Goal: Task Accomplishment & Management: Complete application form

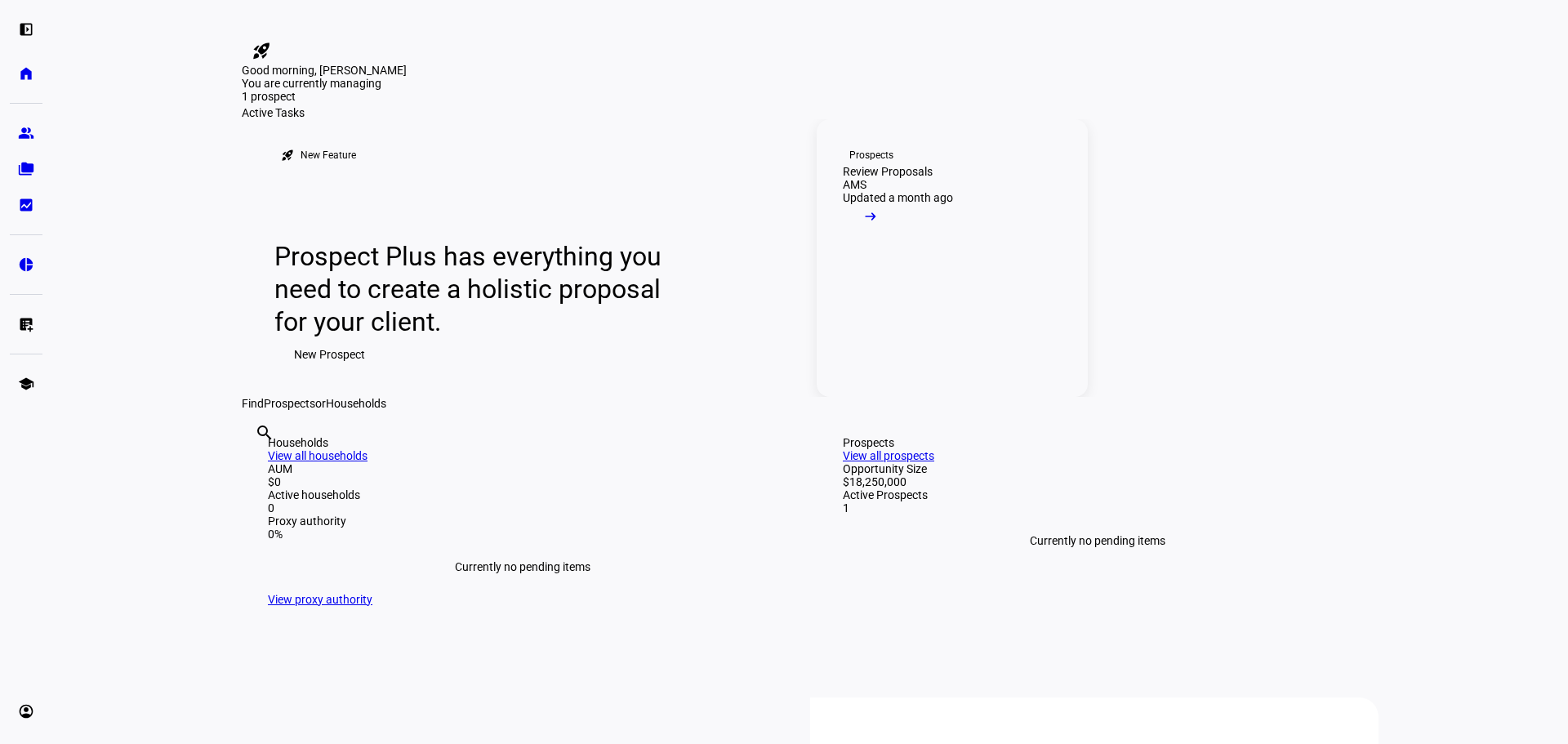
click at [879, 225] on mat-icon "arrow_right_alt" at bounding box center [870, 215] width 16 height 16
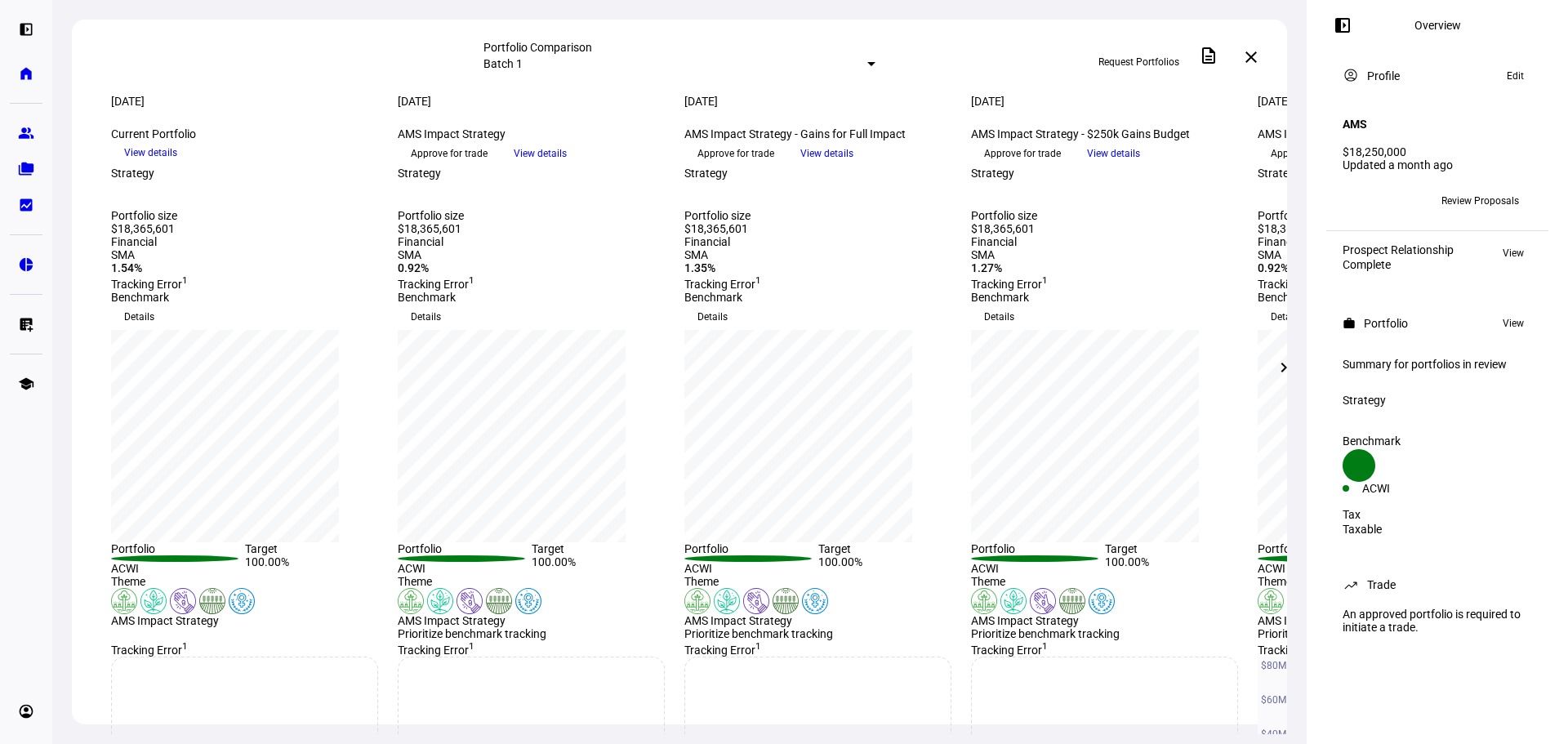
click at [867, 62] on div at bounding box center [871, 64] width 8 height 4
click at [720, 149] on div "Custom compare across batches" at bounding box center [804, 137] width 286 height 26
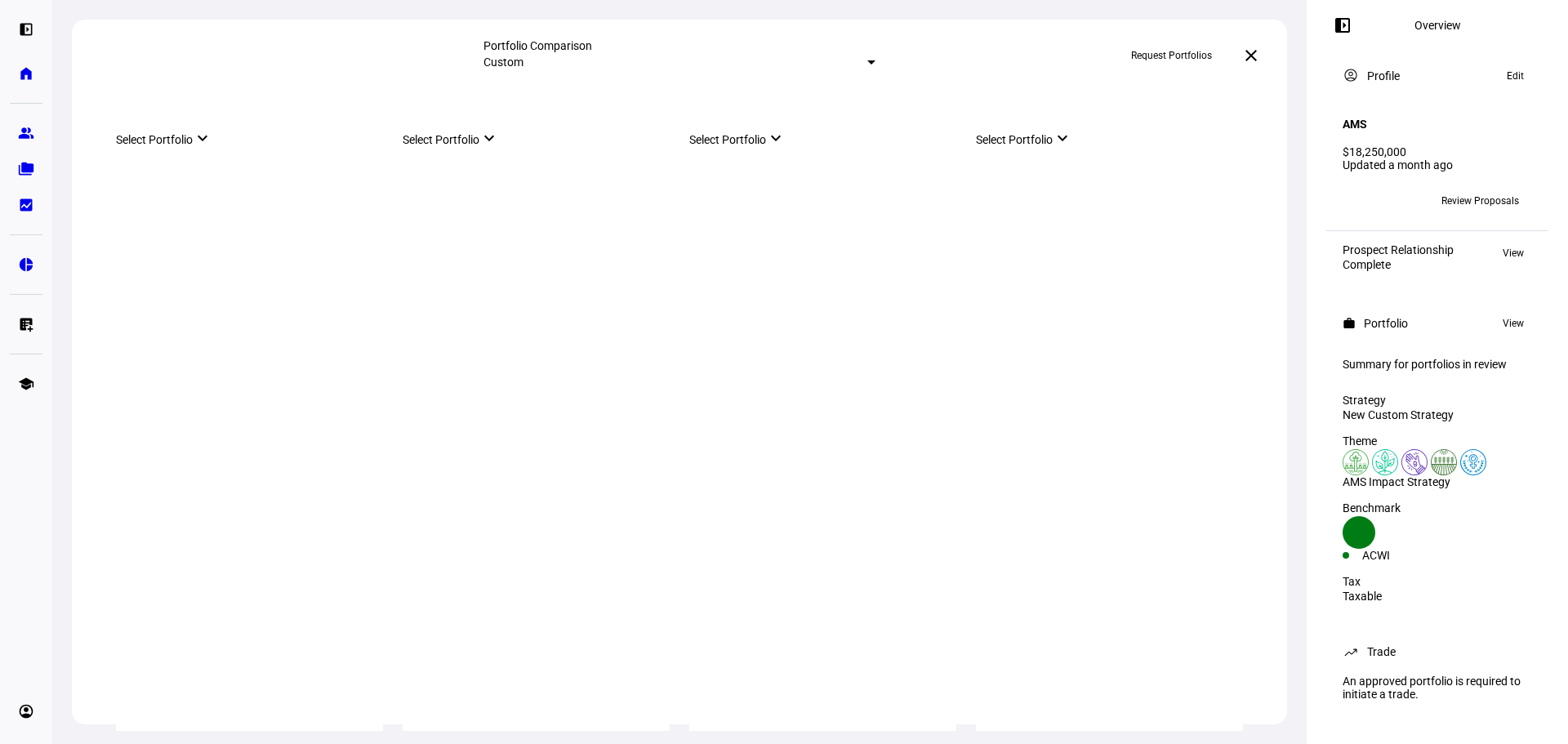
click at [523, 65] on mat-select-trigger "Custom" at bounding box center [503, 62] width 40 height 13
click at [688, 97] on div "Batch 1" at bounding box center [803, 91] width 286 height 13
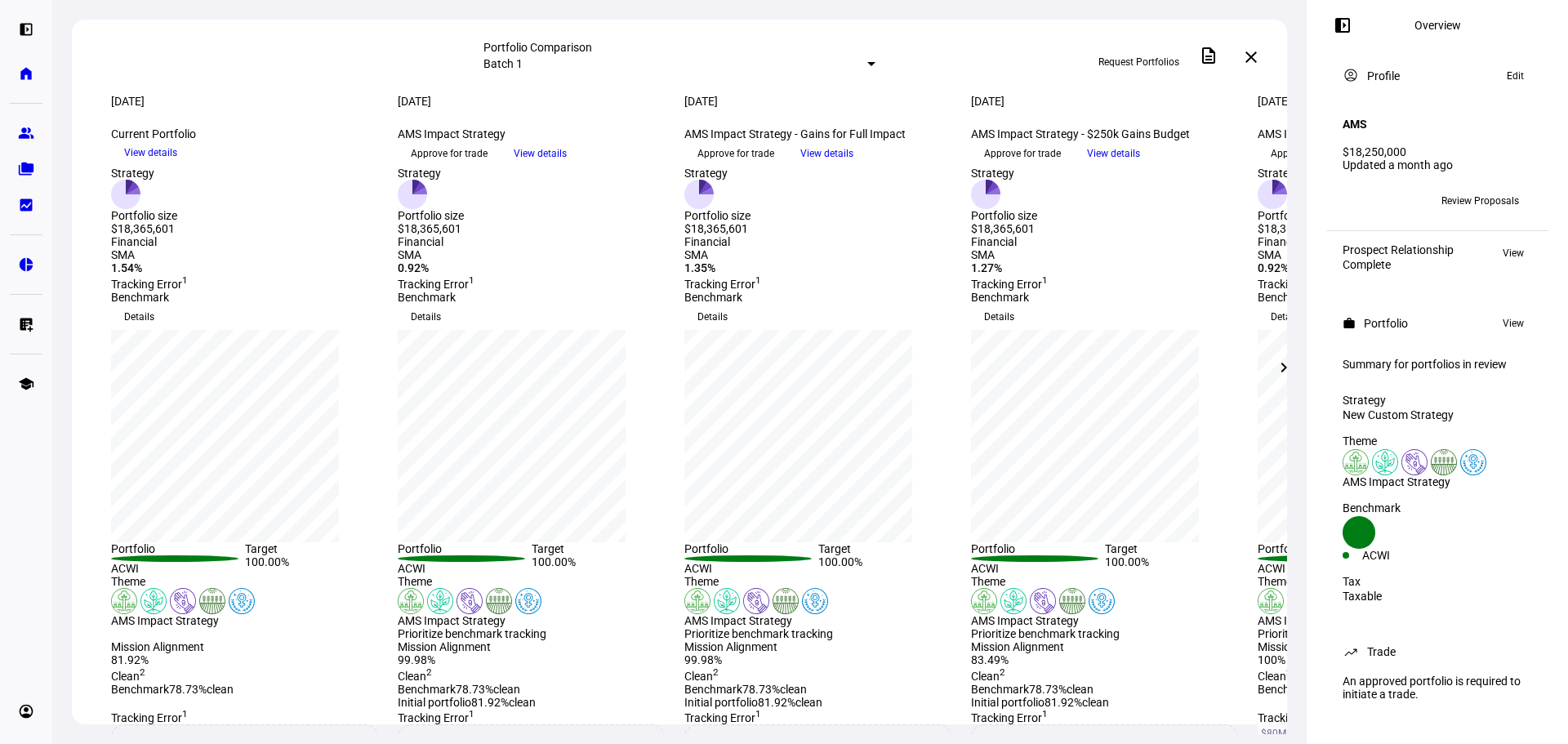
click at [1459, 197] on span "Review Proposals" at bounding box center [1480, 201] width 78 height 26
click at [1445, 189] on span "Review Proposals" at bounding box center [1480, 201] width 78 height 26
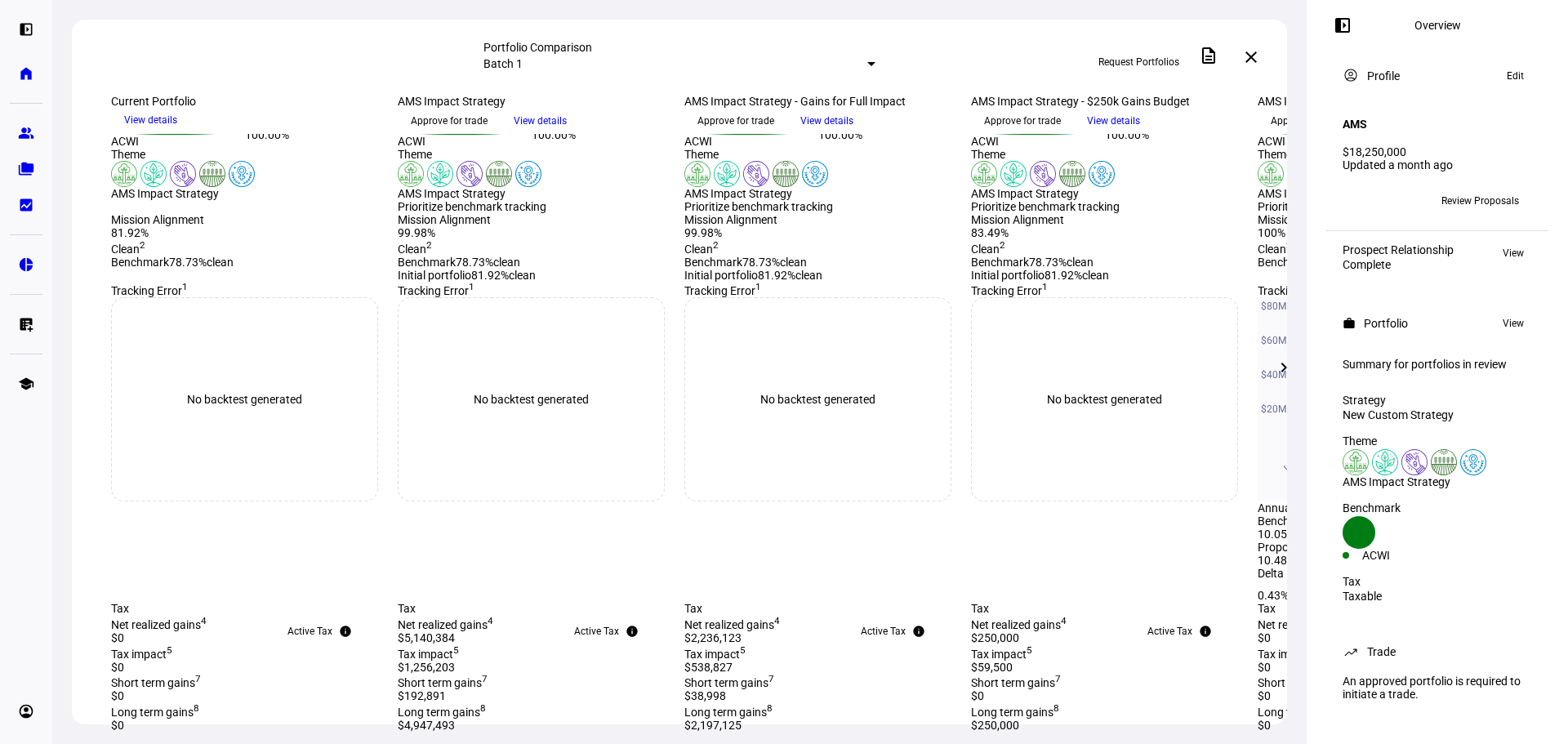
scroll to position [408, 0]
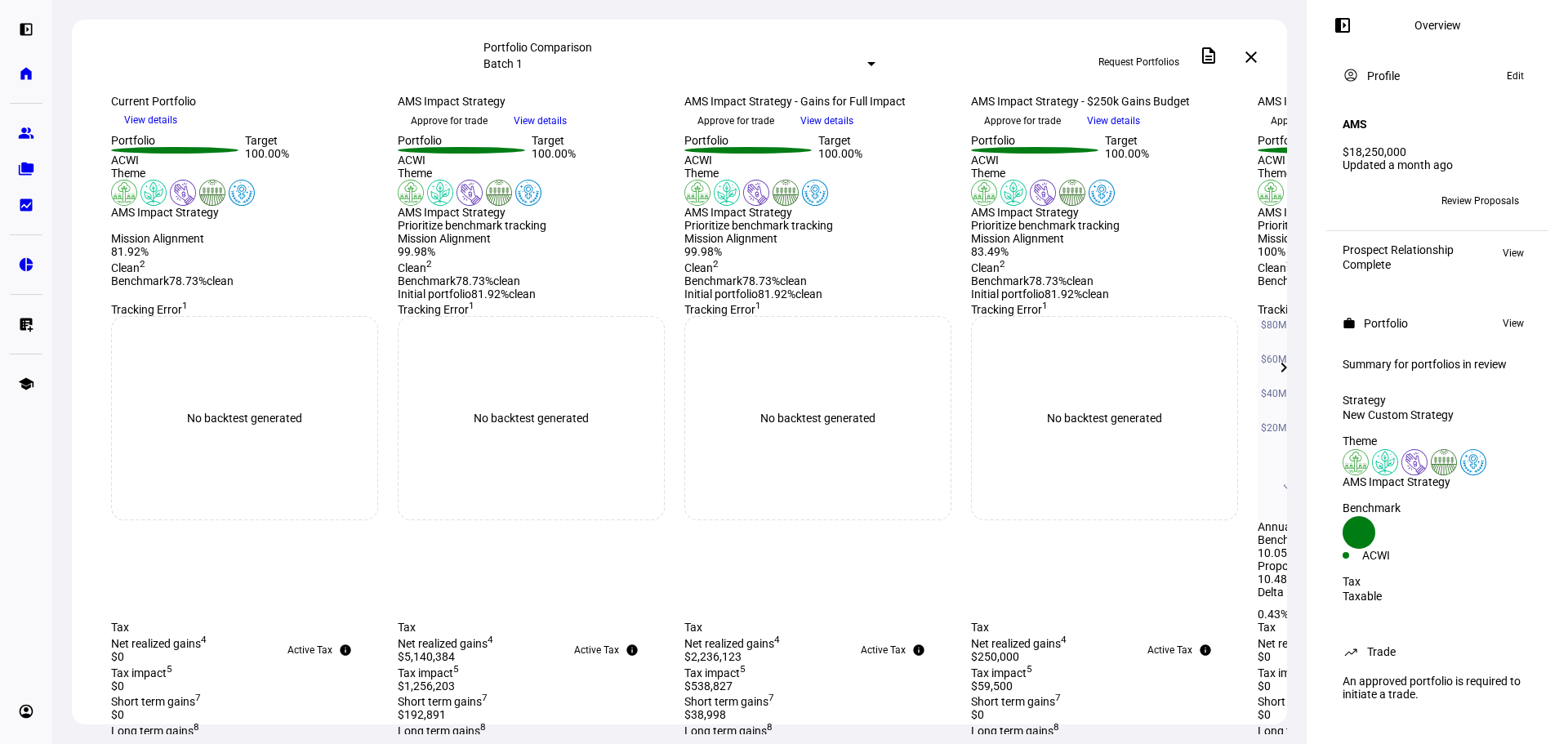
click at [1135, 49] on span "Request Portfolios" at bounding box center [1138, 62] width 81 height 26
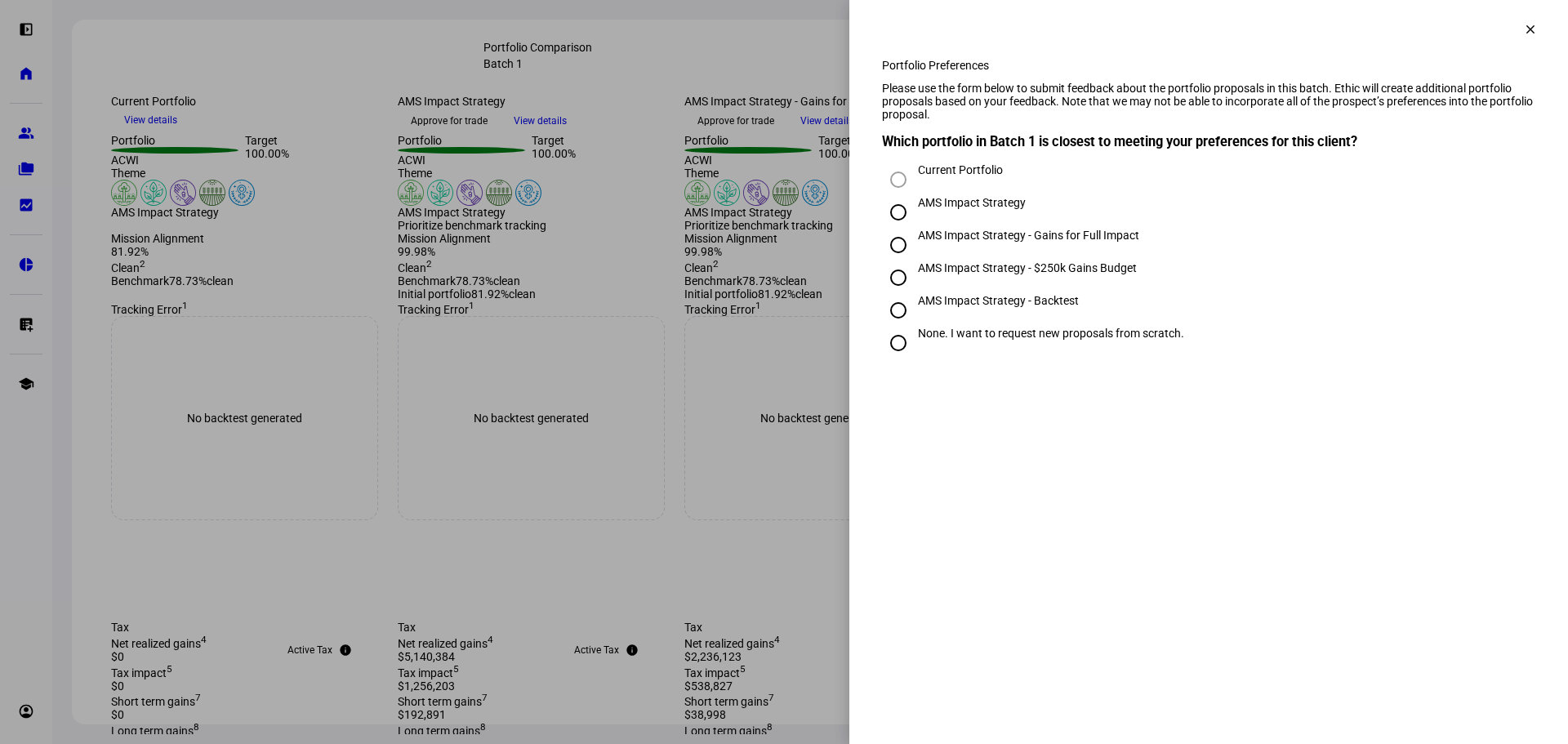
click at [900, 294] on input "AMS Impact Strategy - $250k Gains Budget" at bounding box center [898, 277] width 33 height 33
radio input "true"
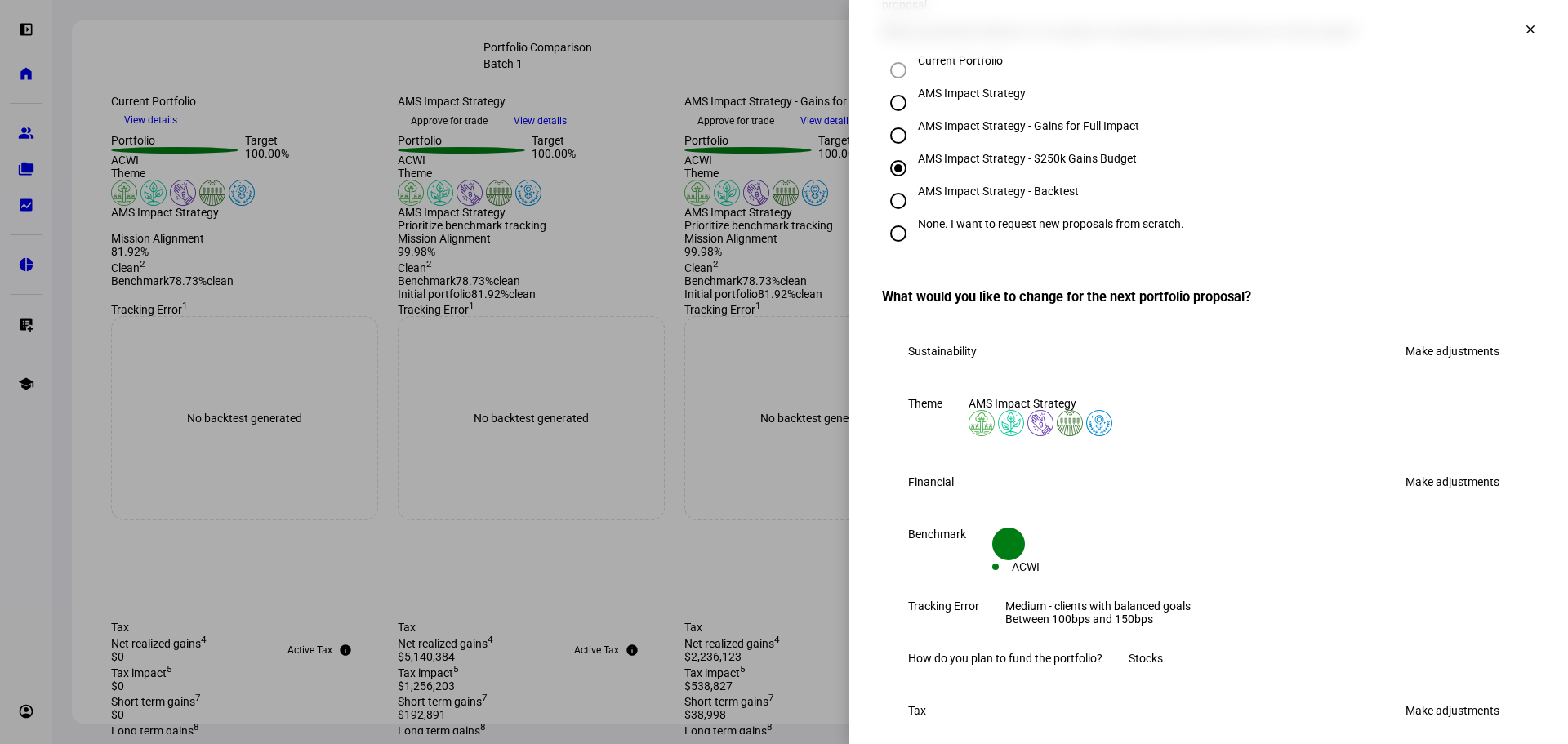
scroll to position [0, 0]
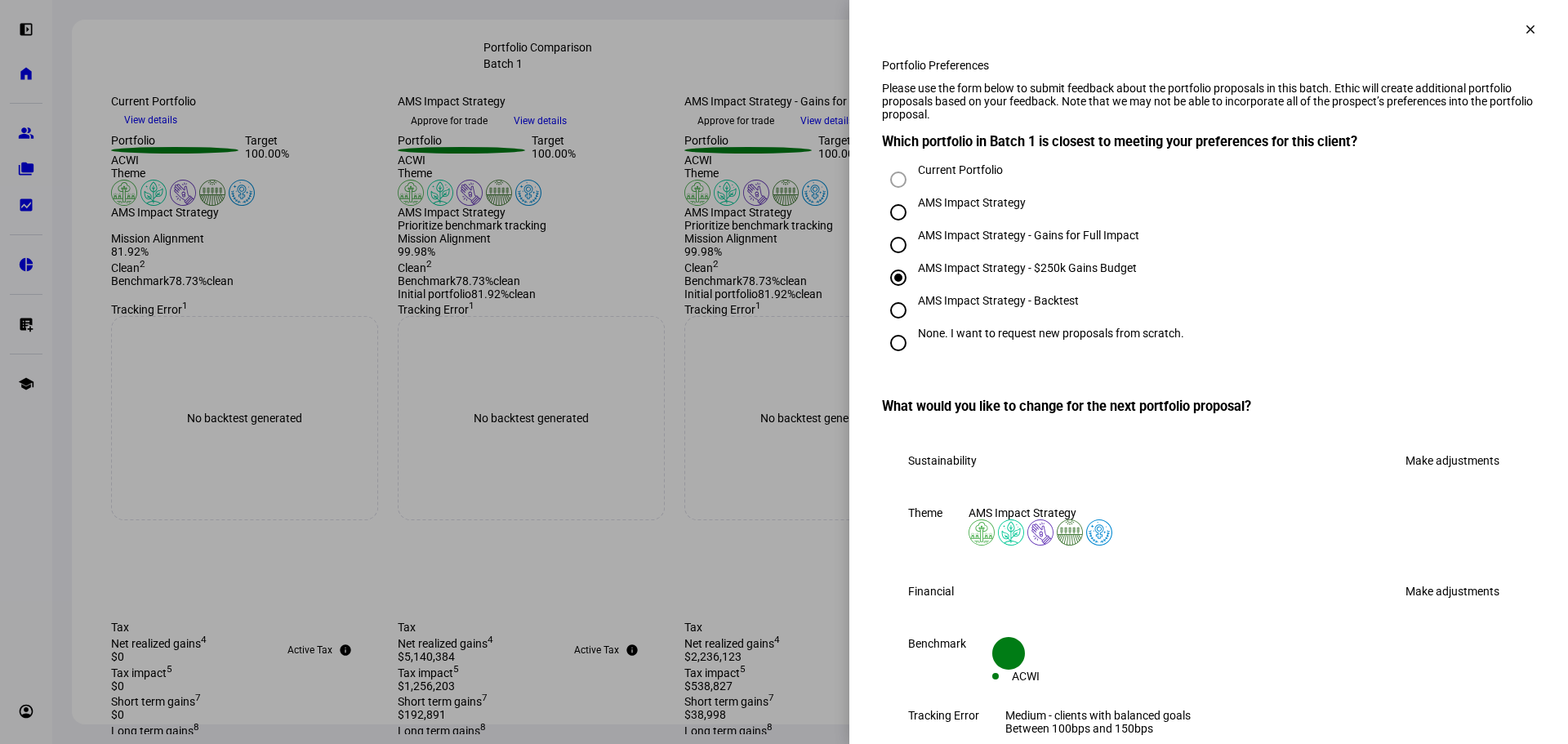
click at [892, 359] on input "None. I want to request new proposals from scratch." at bounding box center [898, 343] width 33 height 33
radio input "true"
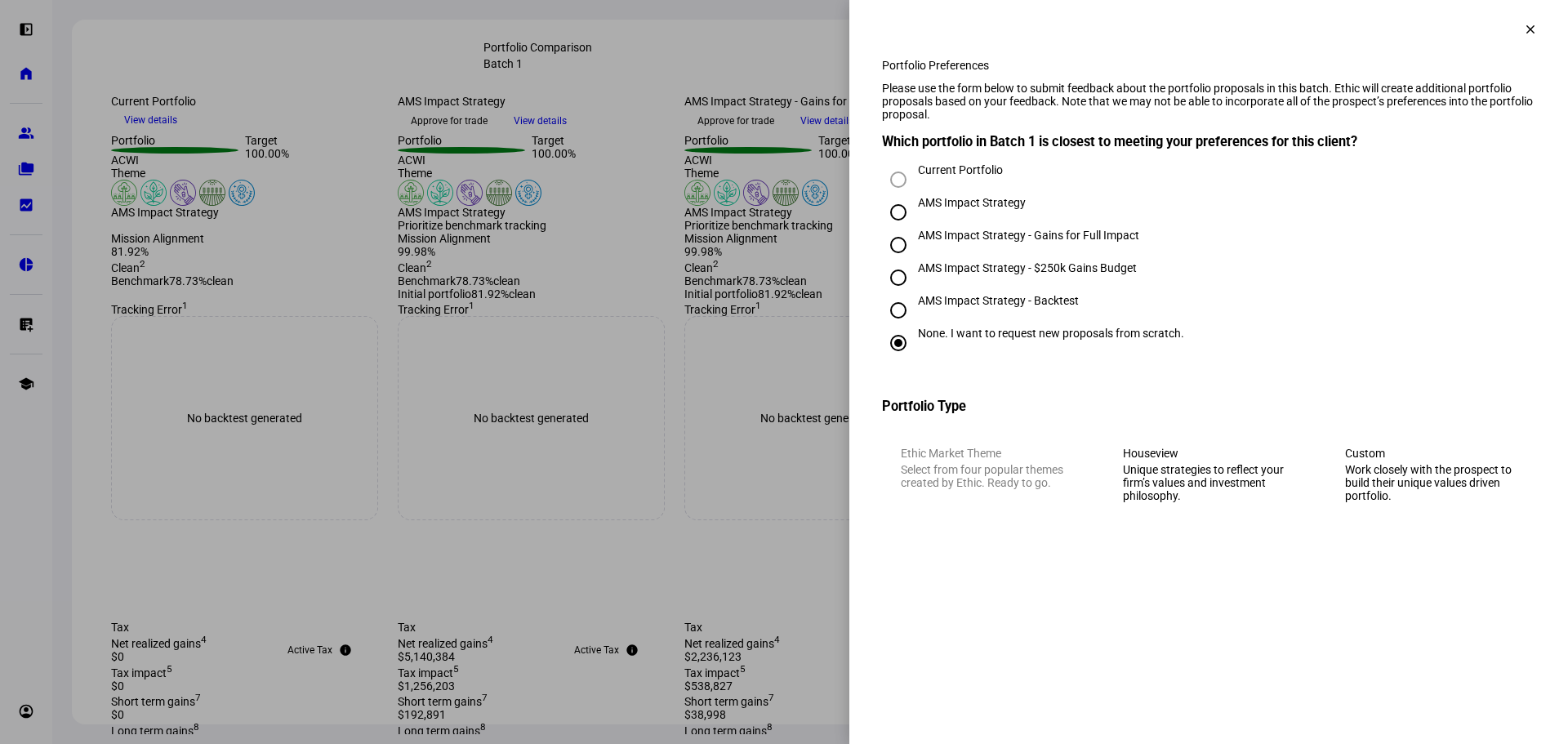
click at [901, 294] on input "AMS Impact Strategy - $250k Gains Budget" at bounding box center [898, 277] width 33 height 33
radio input "true"
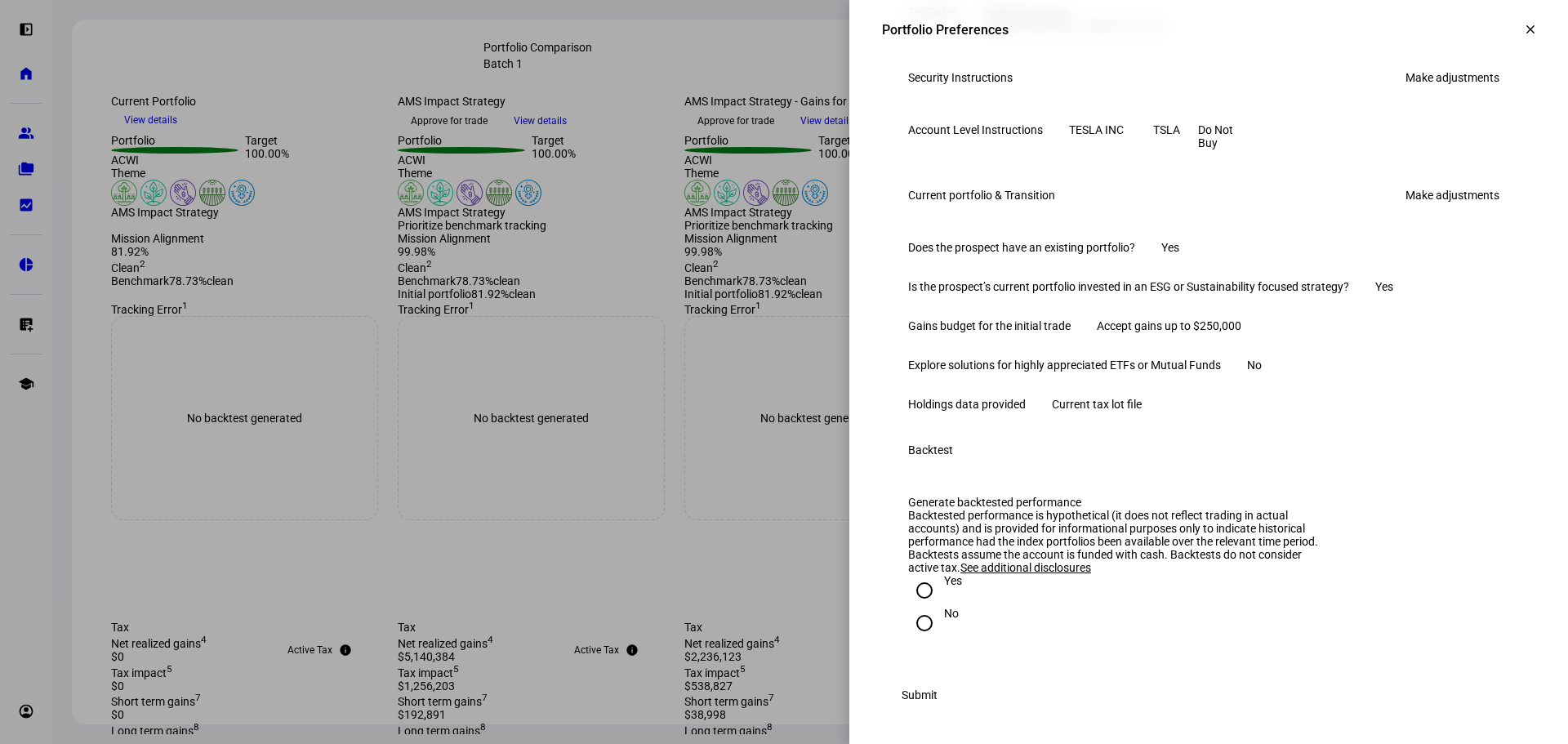
scroll to position [1025, 0]
click at [1142, 411] on span "Current tax lot file" at bounding box center [1097, 404] width 90 height 13
click at [1438, 56] on eth-side-overlay-header "Portfolio Preferences clear" at bounding box center [1209, 29] width 719 height 59
click at [1511, 34] on span at bounding box center [1531, 29] width 39 height 39
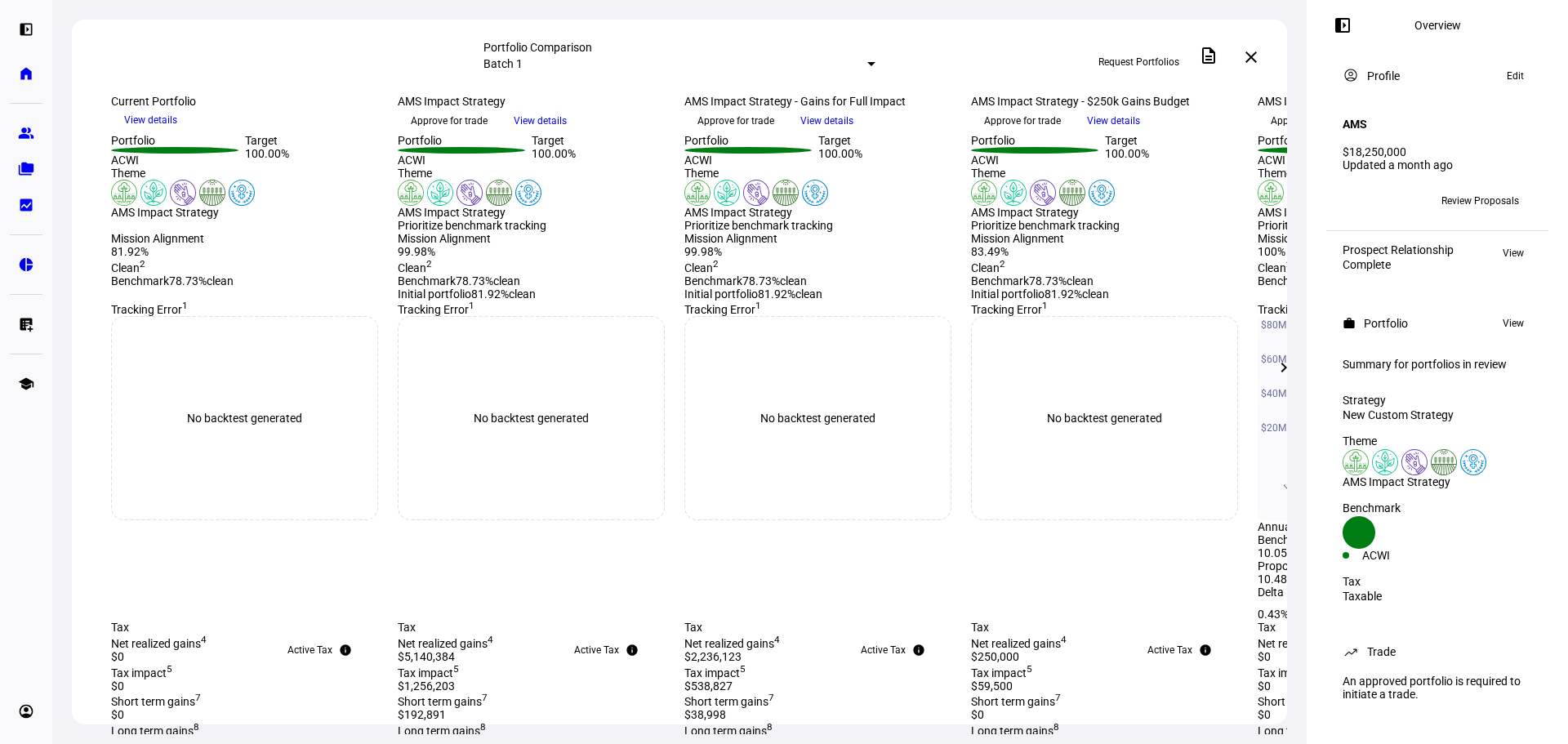
click at [1115, 57] on span "Request Portfolios" at bounding box center [1138, 62] width 81 height 26
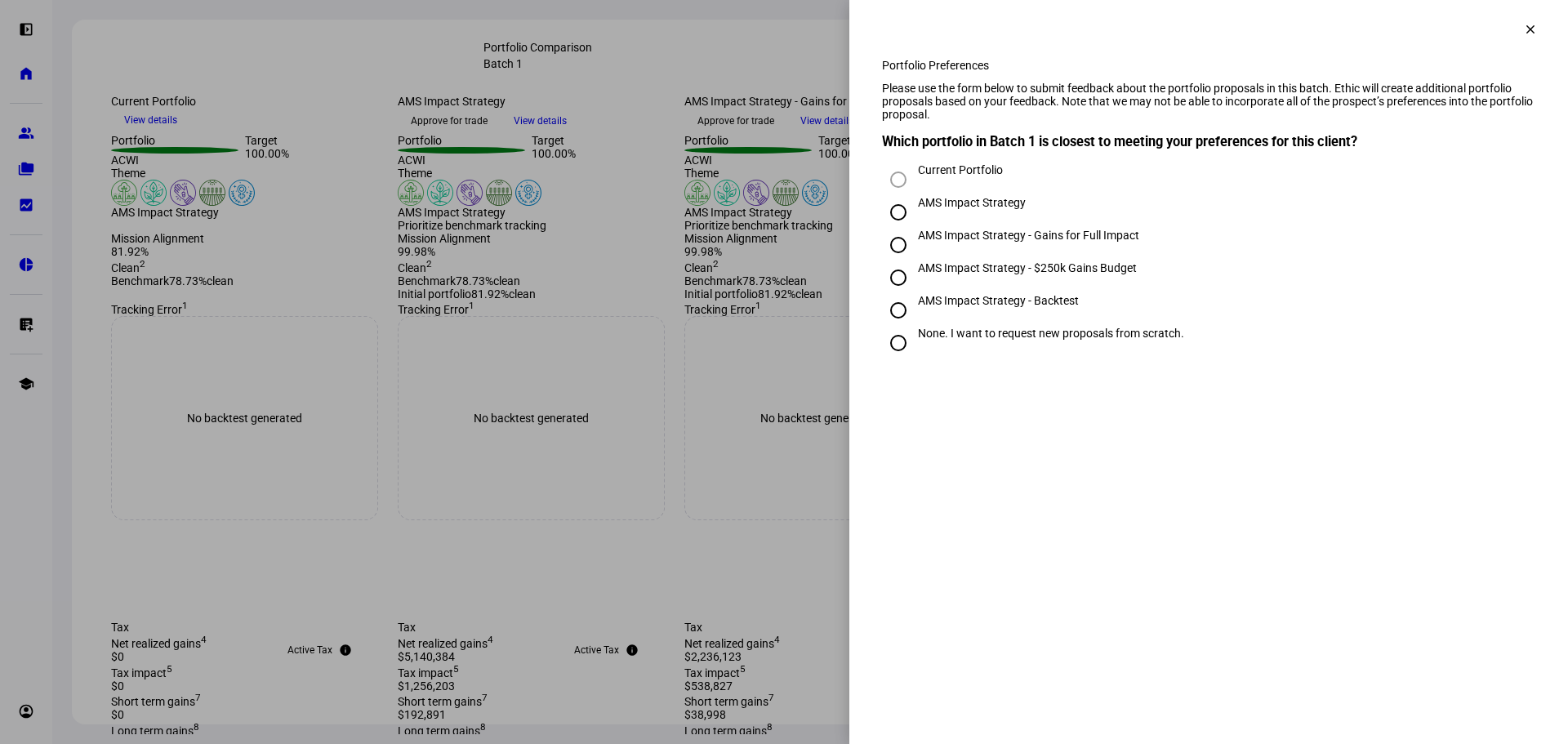
click at [899, 356] on input "None. I want to request new proposals from scratch." at bounding box center [898, 343] width 33 height 33
radio input "true"
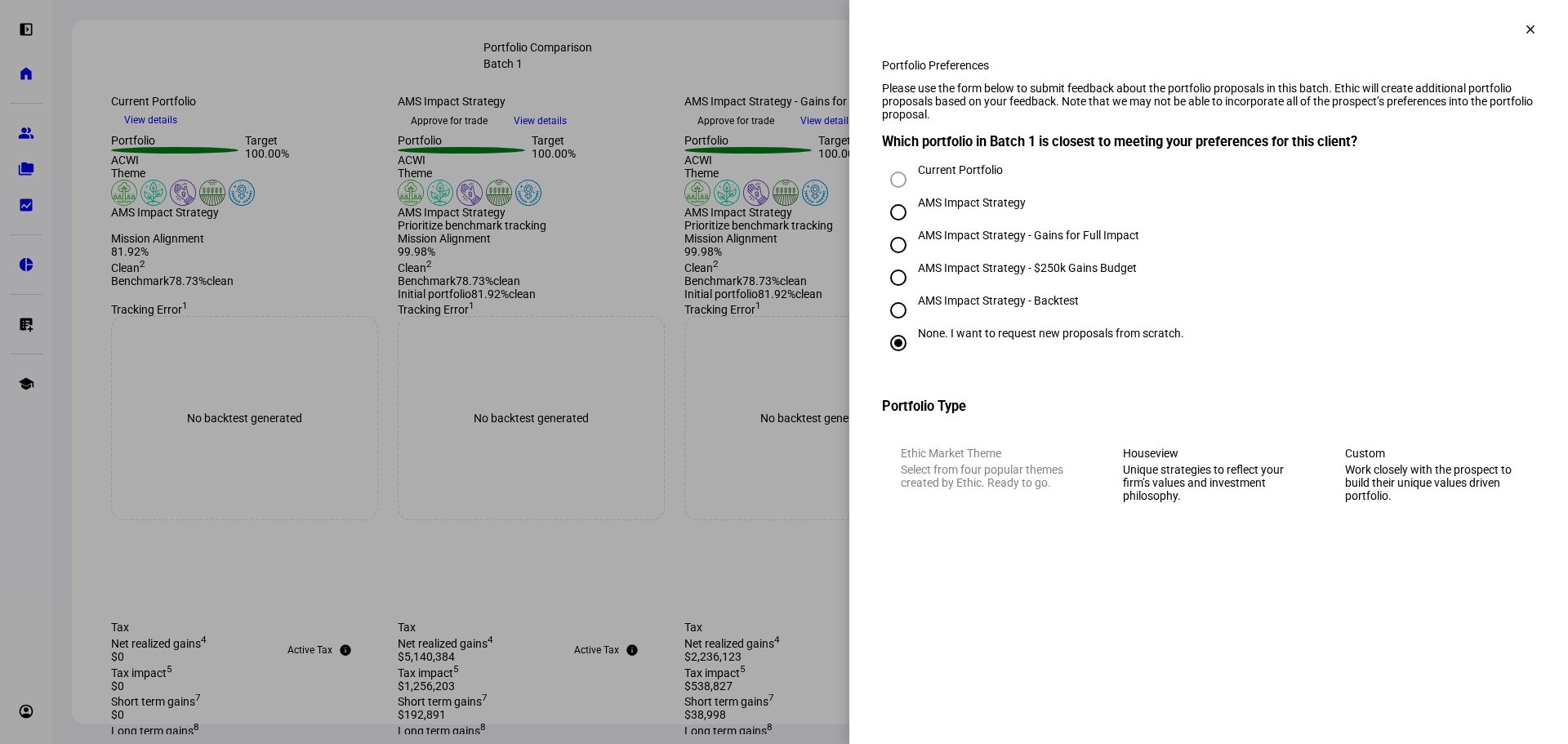
click at [954, 484] on eth-mega-radio-group "Ethic Market Theme Select from four popular themes created by Ethic. Ready to g…" at bounding box center [1209, 474] width 653 height 93
click at [1414, 502] on div "Work closely with the prospect to build their unique values driven portfolio." at bounding box center [1430, 483] width 171 height 39
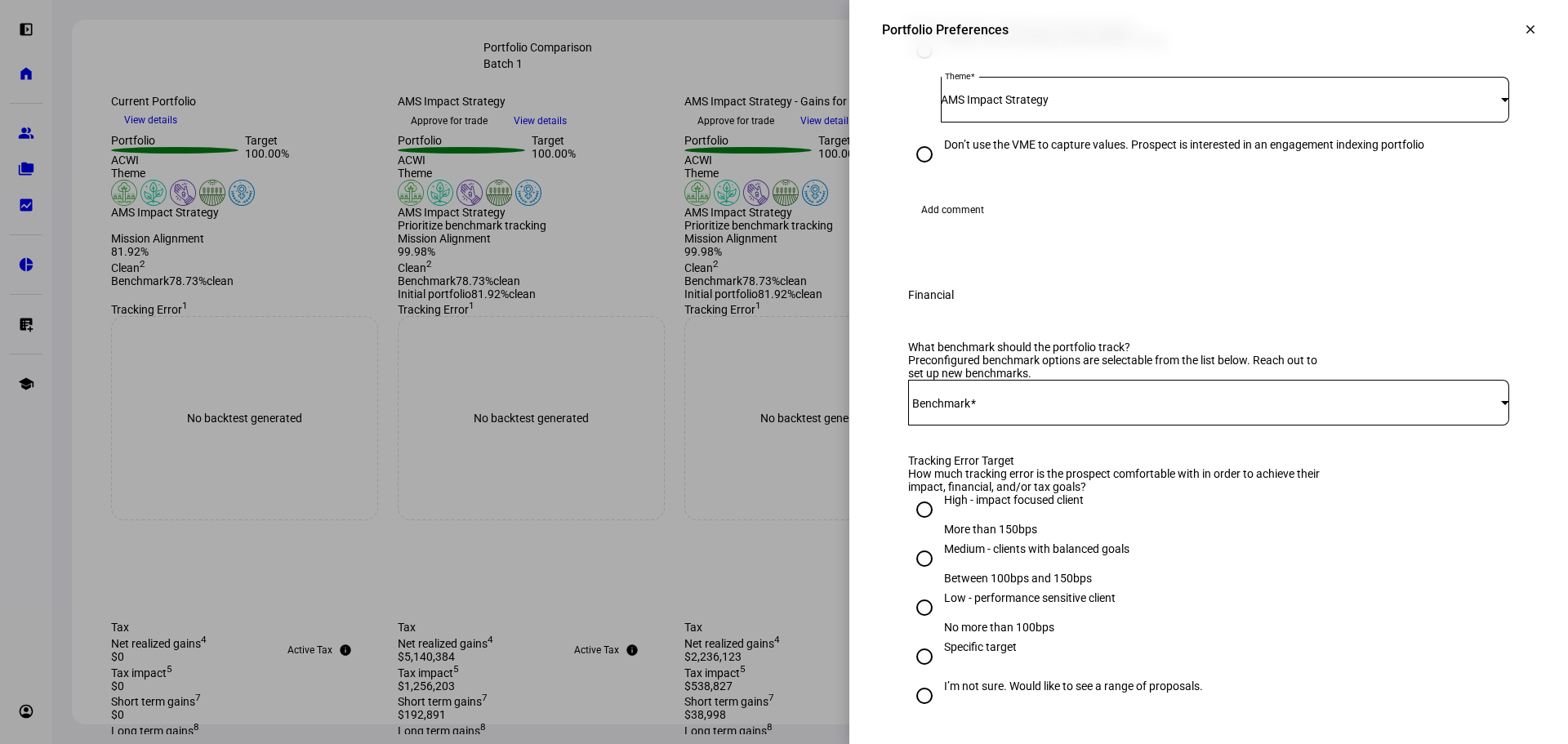
scroll to position [653, 0]
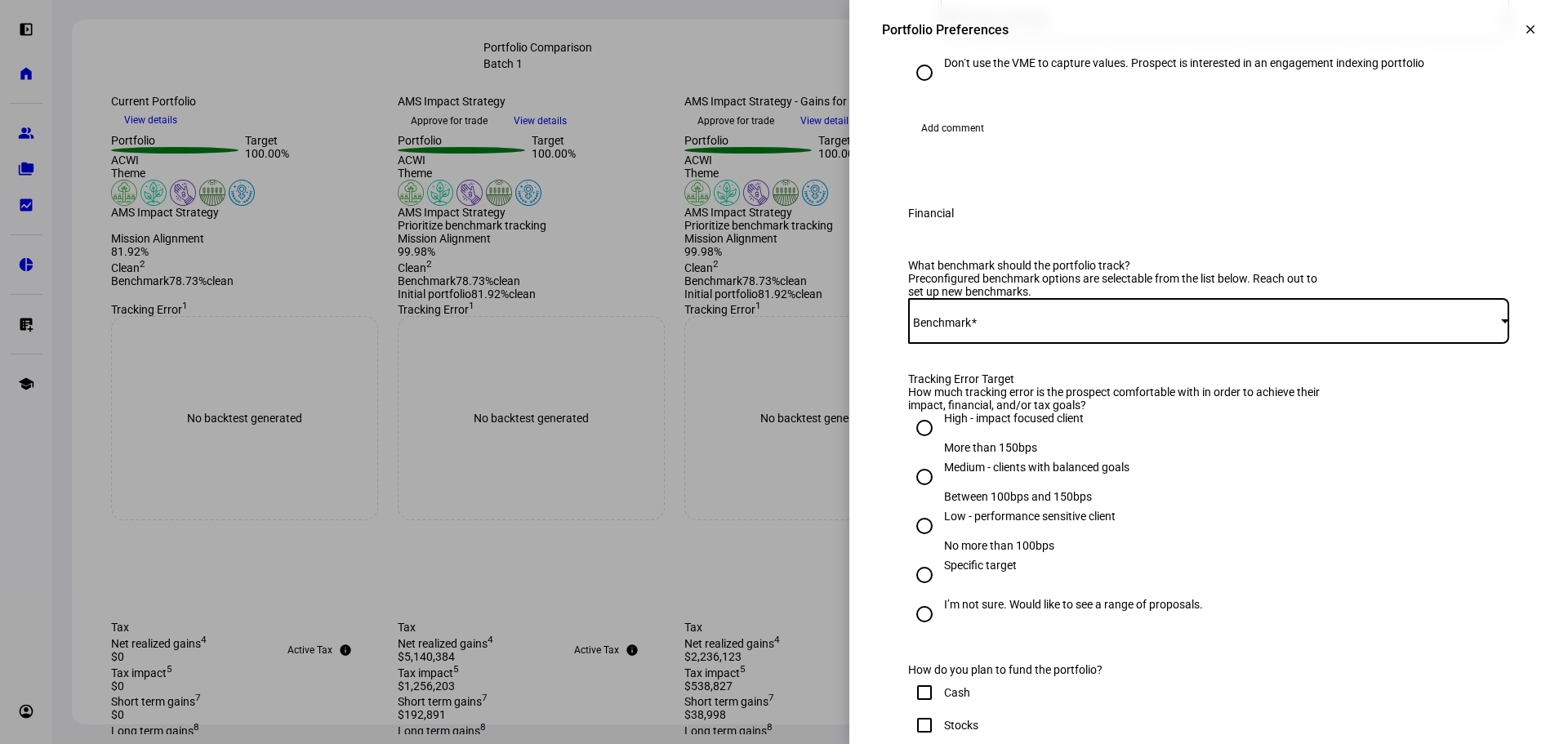
click at [1068, 328] on span at bounding box center [1204, 321] width 593 height 13
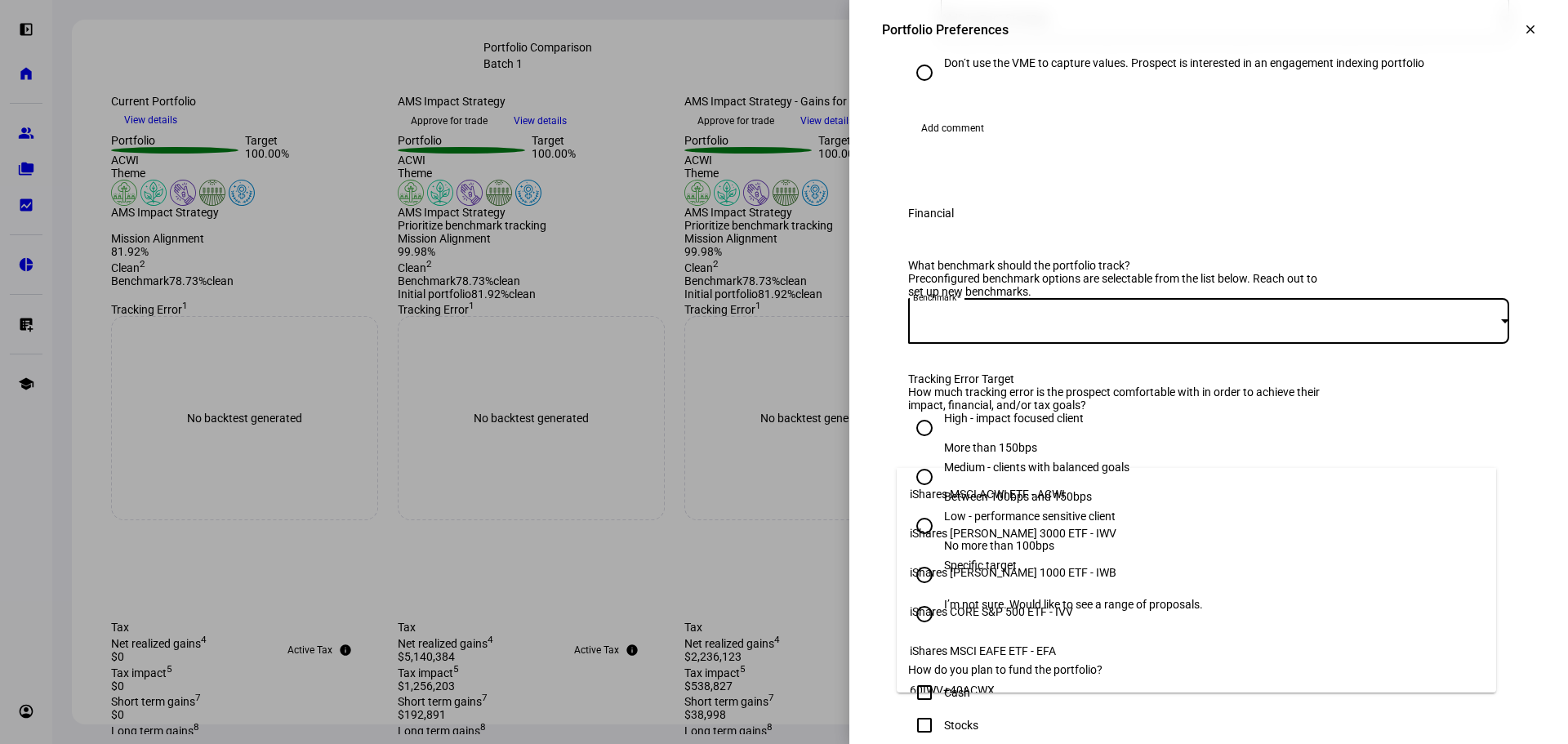
click at [1091, 487] on mat-option "iShares MSCI ACWI ETF - ACWI" at bounding box center [1196, 494] width 599 height 39
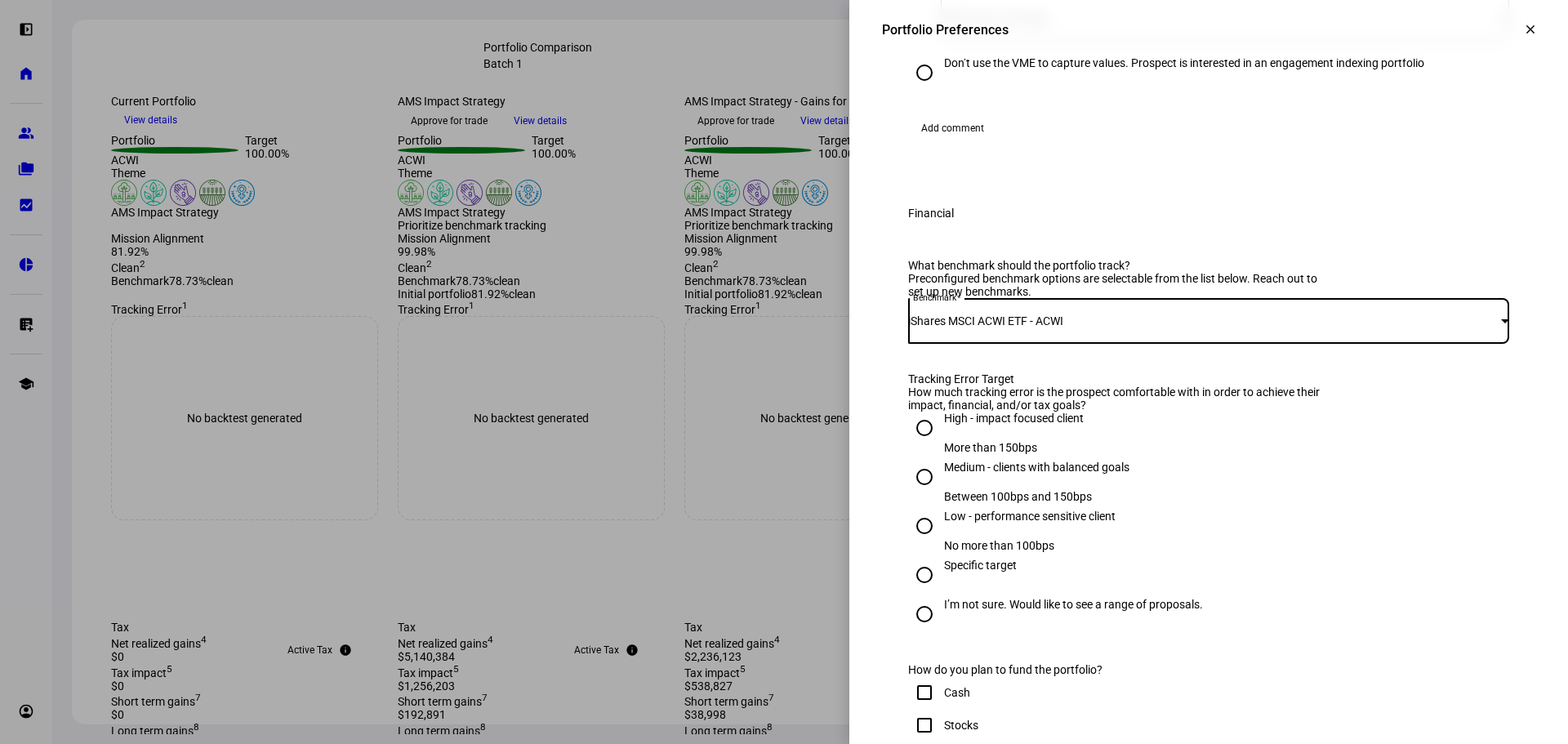
scroll to position [816, 0]
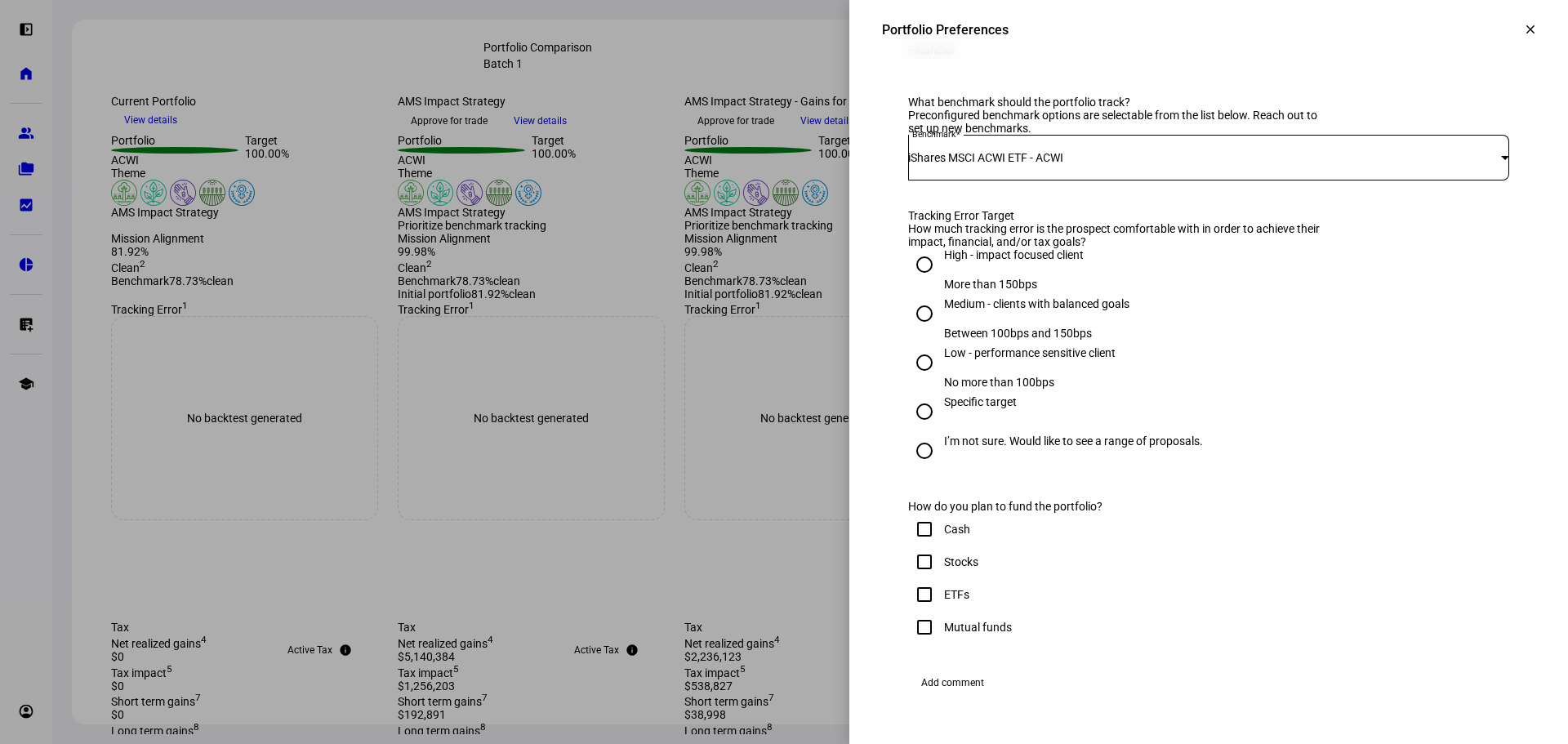
click at [911, 329] on input "Medium - clients with balanced goals Between 100bps and 150bps" at bounding box center [924, 314] width 33 height 33
radio input "true"
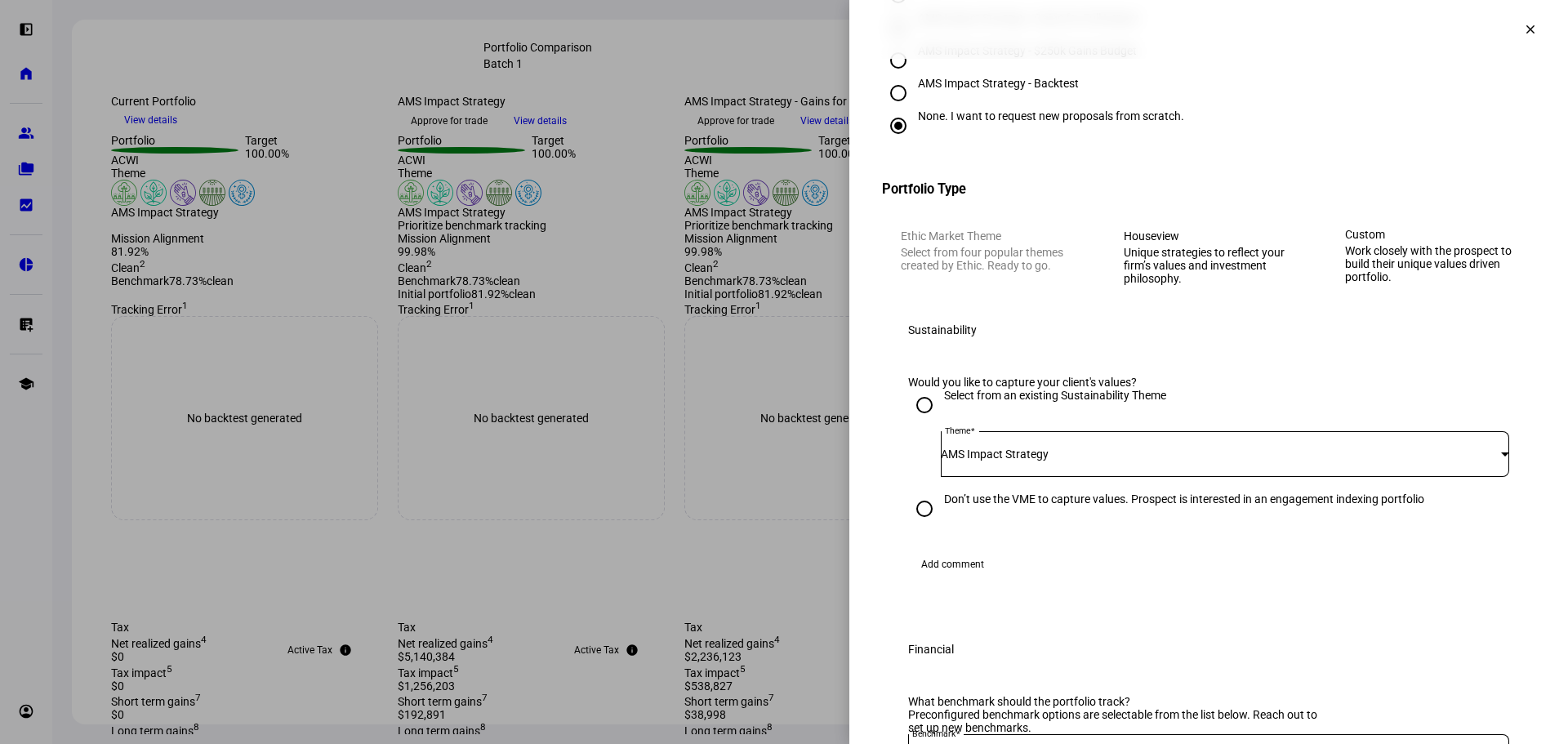
scroll to position [0, 0]
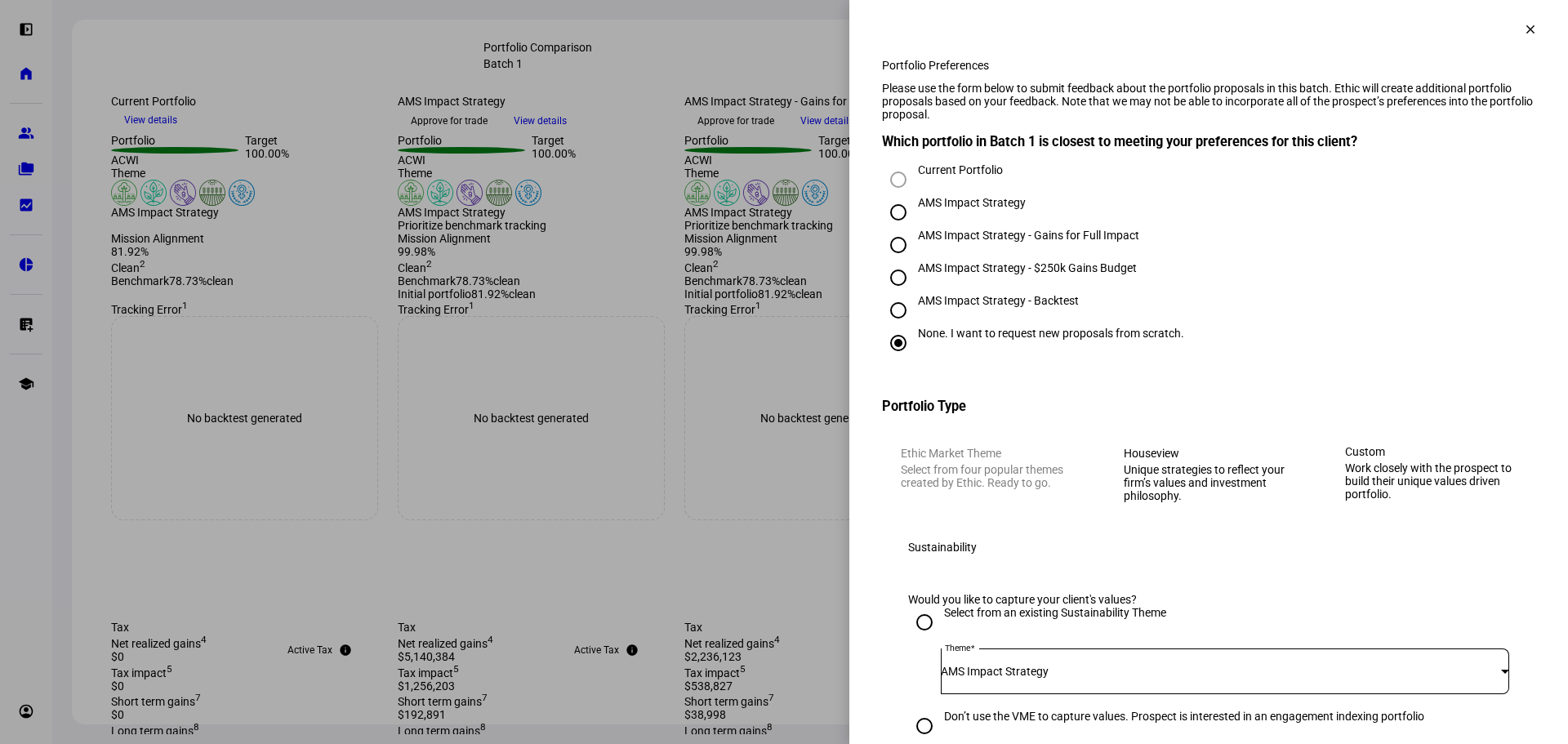
click at [1523, 29] on mat-icon "clear" at bounding box center [1531, 30] width 15 height 15
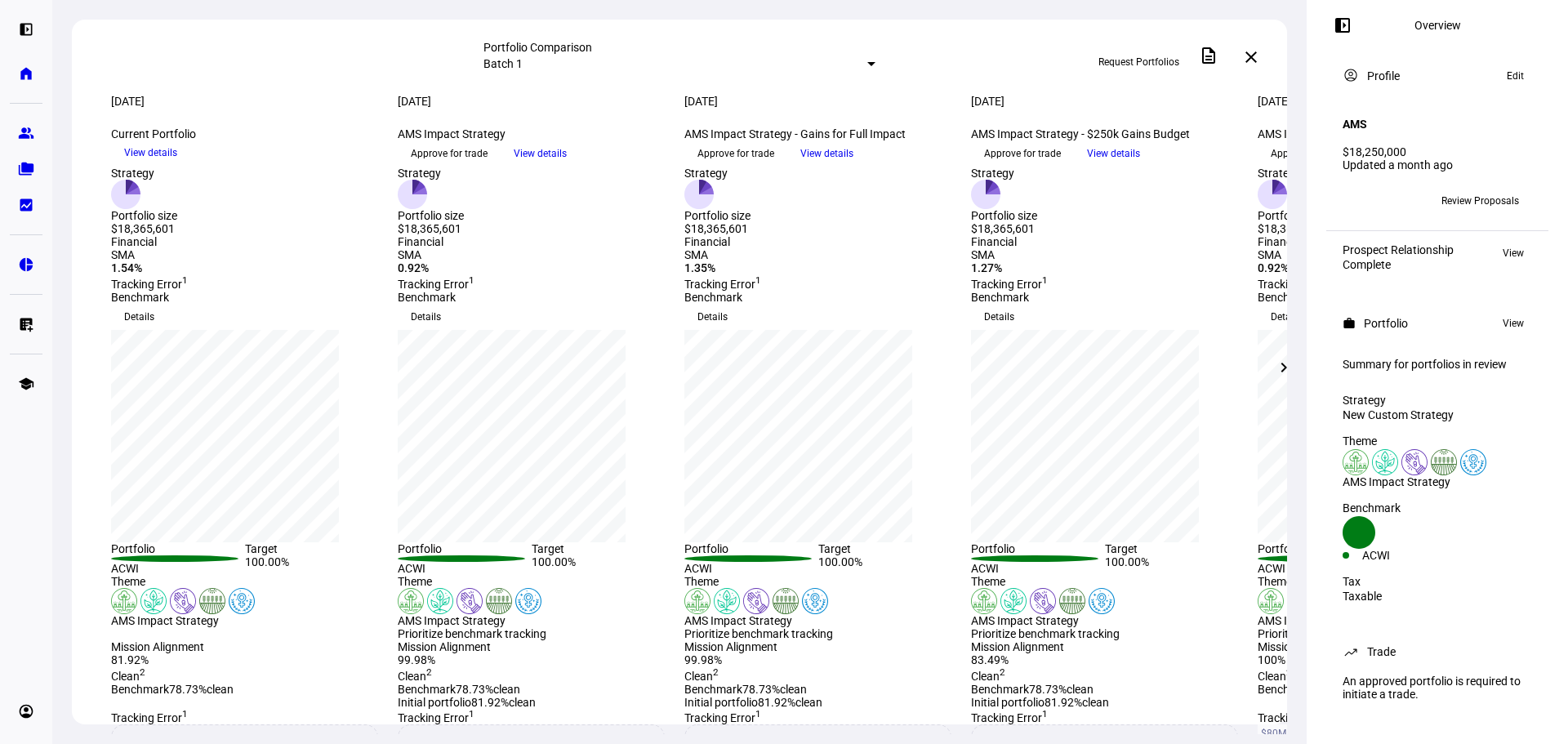
click at [1451, 189] on span "Review Proposals" at bounding box center [1480, 201] width 78 height 26
click at [1161, 59] on span "Request Portfolios" at bounding box center [1138, 62] width 81 height 26
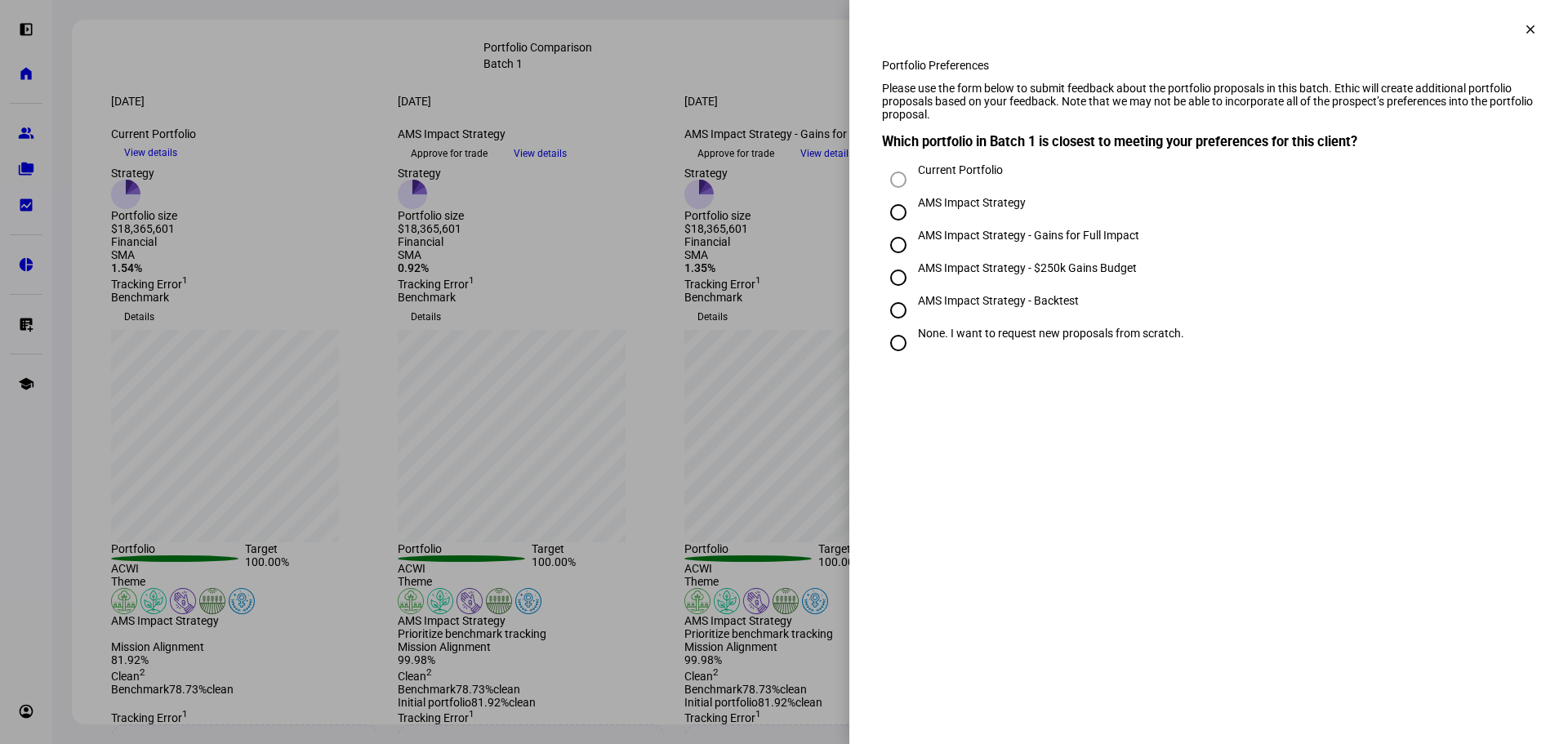
drag, startPoint x: 1527, startPoint y: 26, endPoint x: 1449, endPoint y: 50, distance: 81.6
click at [1526, 26] on mat-icon "clear" at bounding box center [1531, 30] width 15 height 15
